Goal: Task Accomplishment & Management: Manage account settings

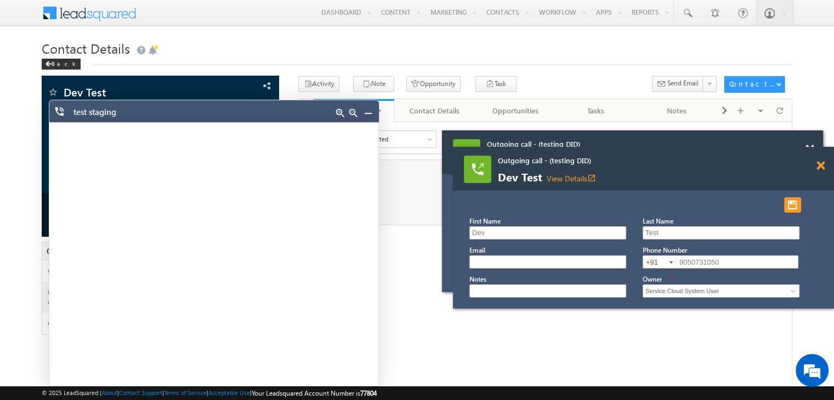
click at [814, 154] on span at bounding box center [810, 149] width 8 height 9
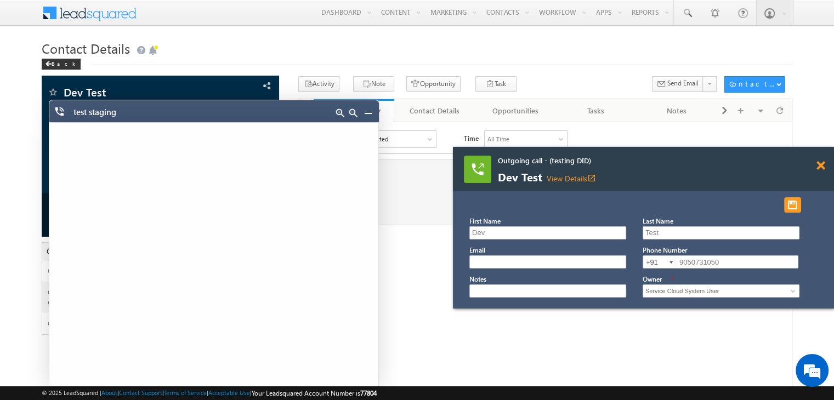
click at [820, 165] on span at bounding box center [821, 165] width 8 height 9
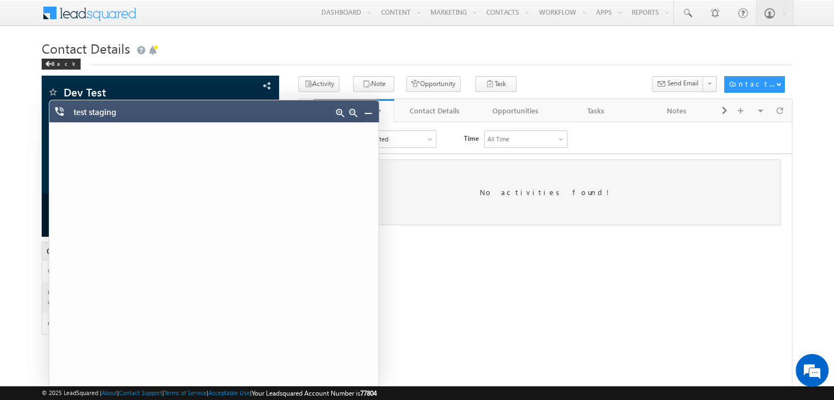
click at [368, 110] on link at bounding box center [368, 113] width 9 height 9
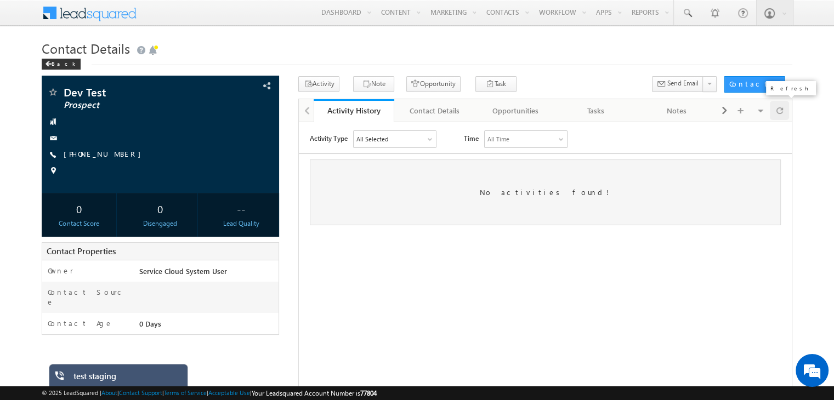
click at [782, 112] on span at bounding box center [780, 110] width 7 height 19
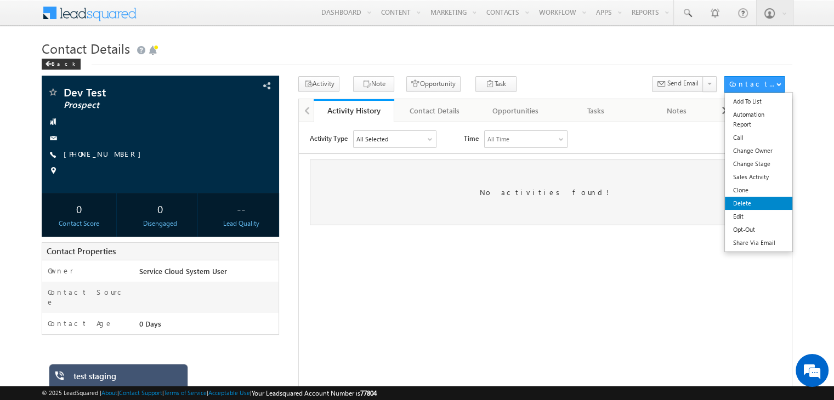
click at [747, 200] on link "Delete" at bounding box center [758, 203] width 67 height 13
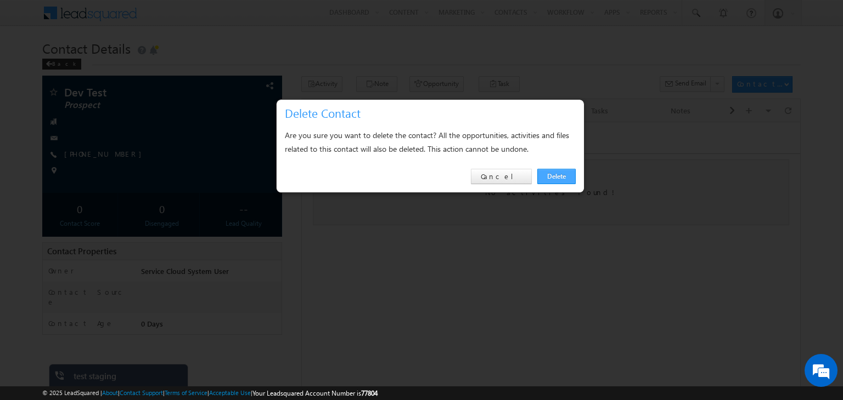
click at [553, 180] on link "Delete" at bounding box center [556, 176] width 38 height 15
